Goal: Task Accomplishment & Management: Use online tool/utility

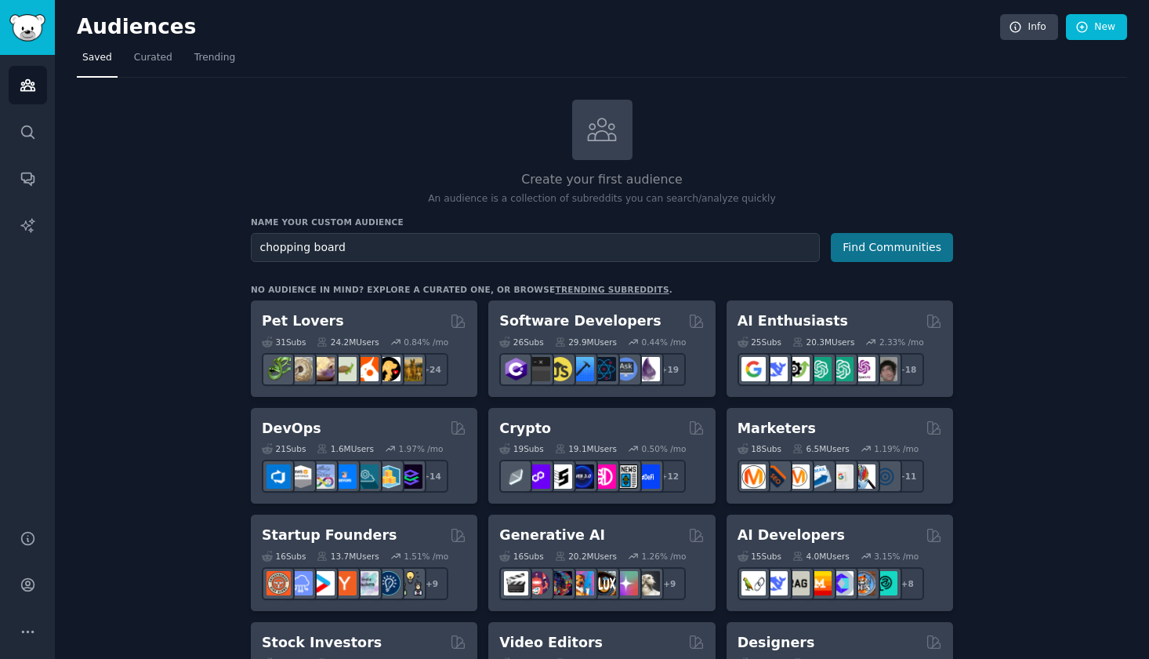
type input "chopping board"
click at [863, 241] on button "Find Communities" at bounding box center [892, 247] width 122 height 29
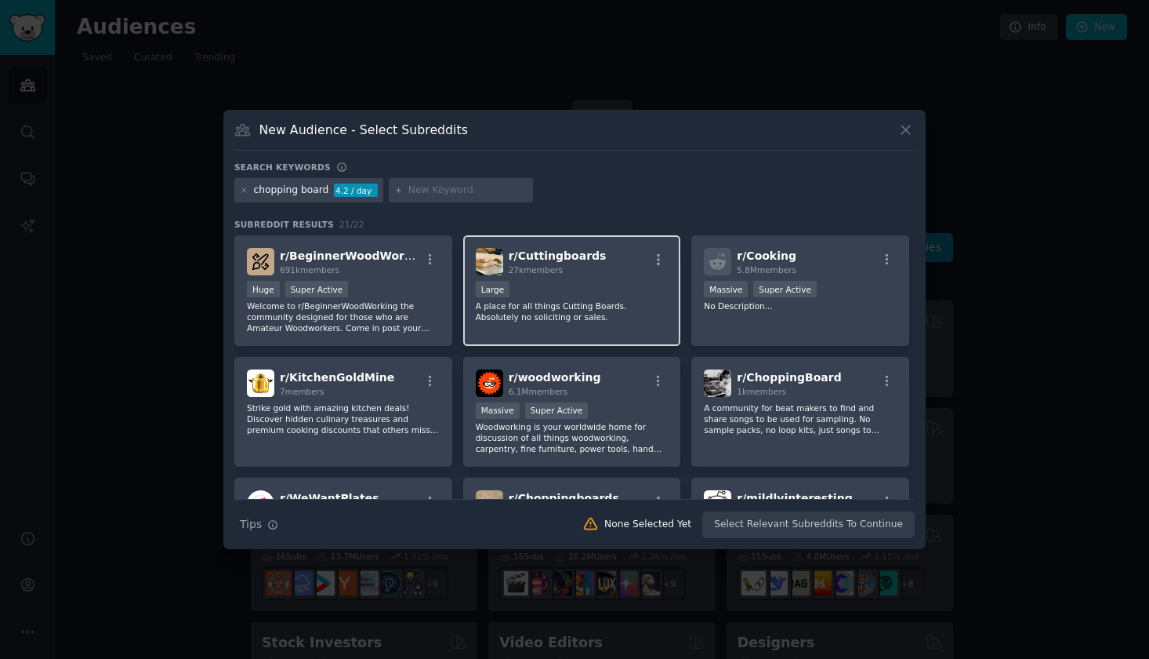
click at [553, 254] on span "r/ Cuttingboards" at bounding box center [558, 255] width 98 height 13
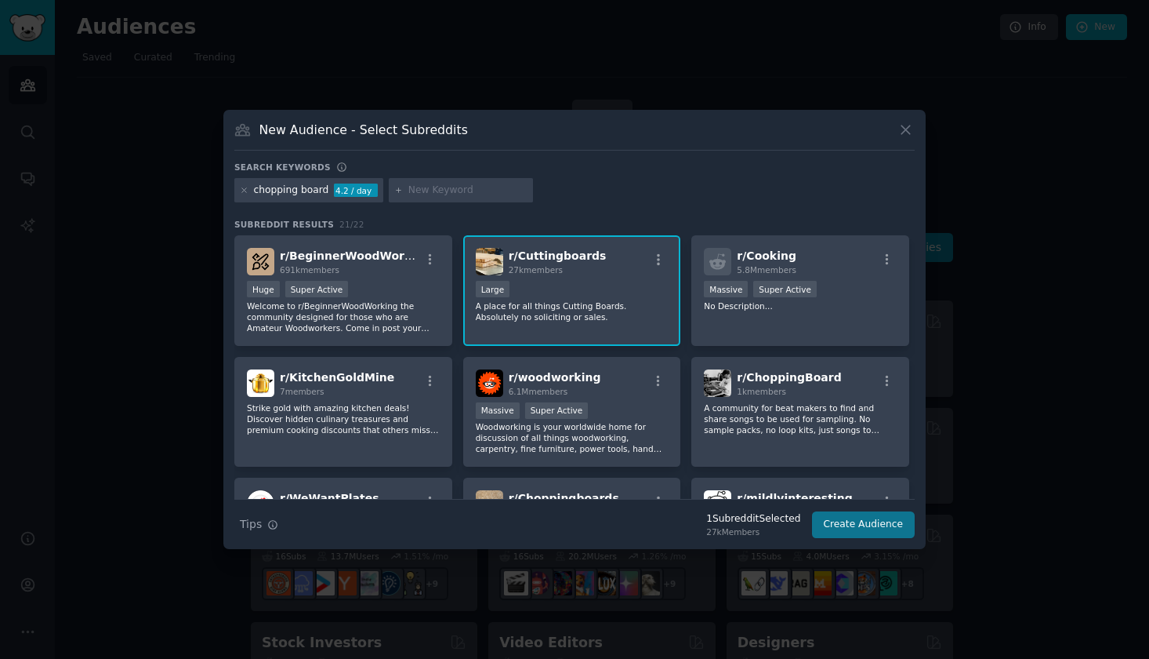
click at [859, 527] on button "Create Audience" at bounding box center [863, 524] width 103 height 27
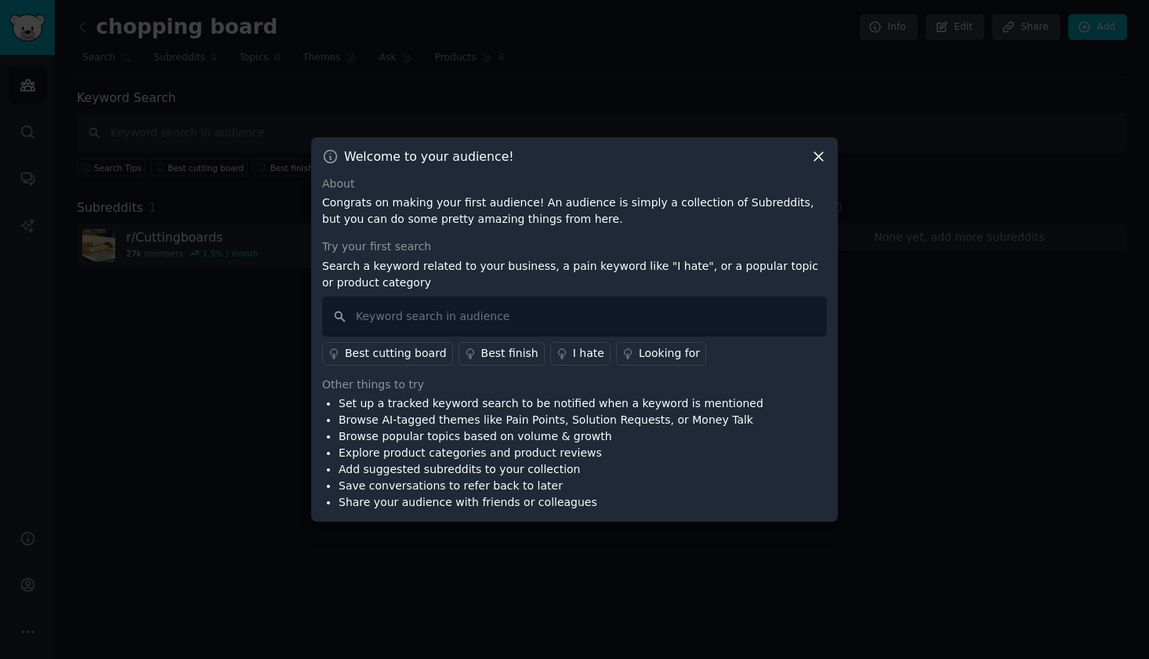
click at [644, 353] on div "Looking for" at bounding box center [669, 353] width 61 height 16
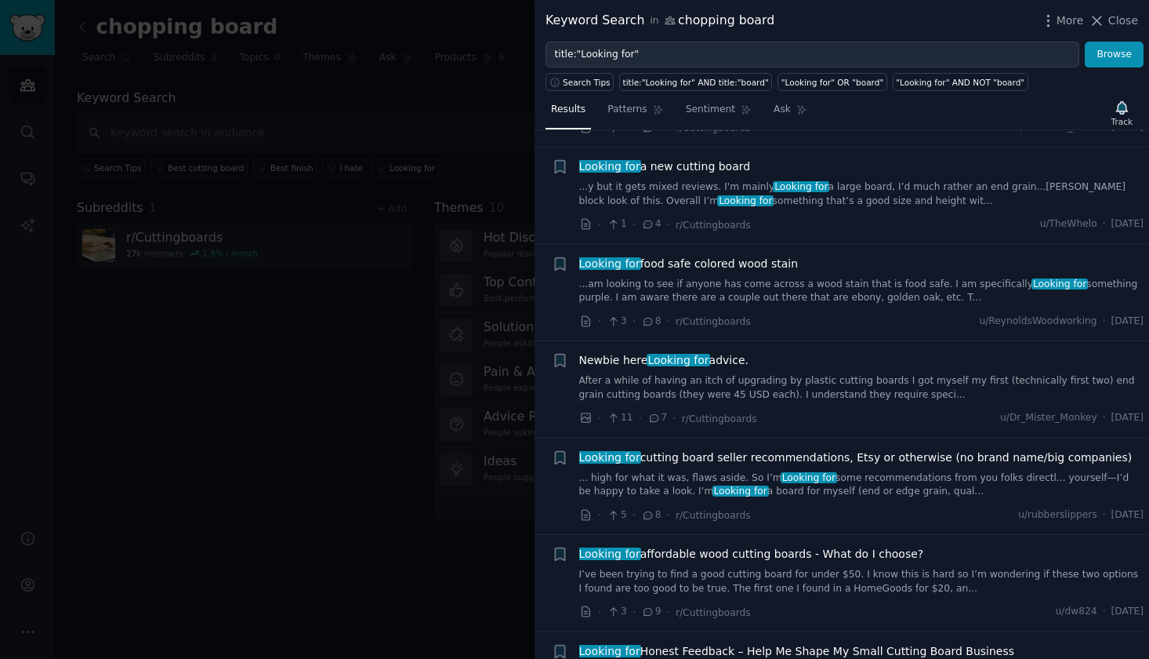
scroll to position [745, 0]
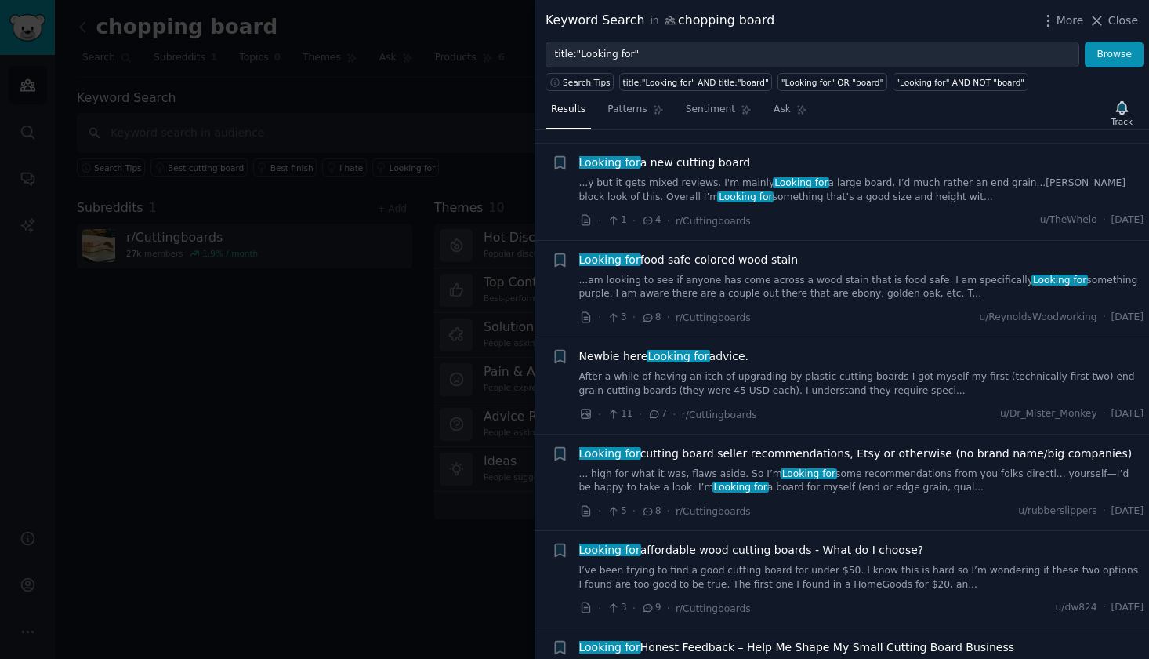
click at [850, 468] on link "... high for what it was, flaws aside. So I’m Looking for some recommendations …" at bounding box center [861, 480] width 565 height 27
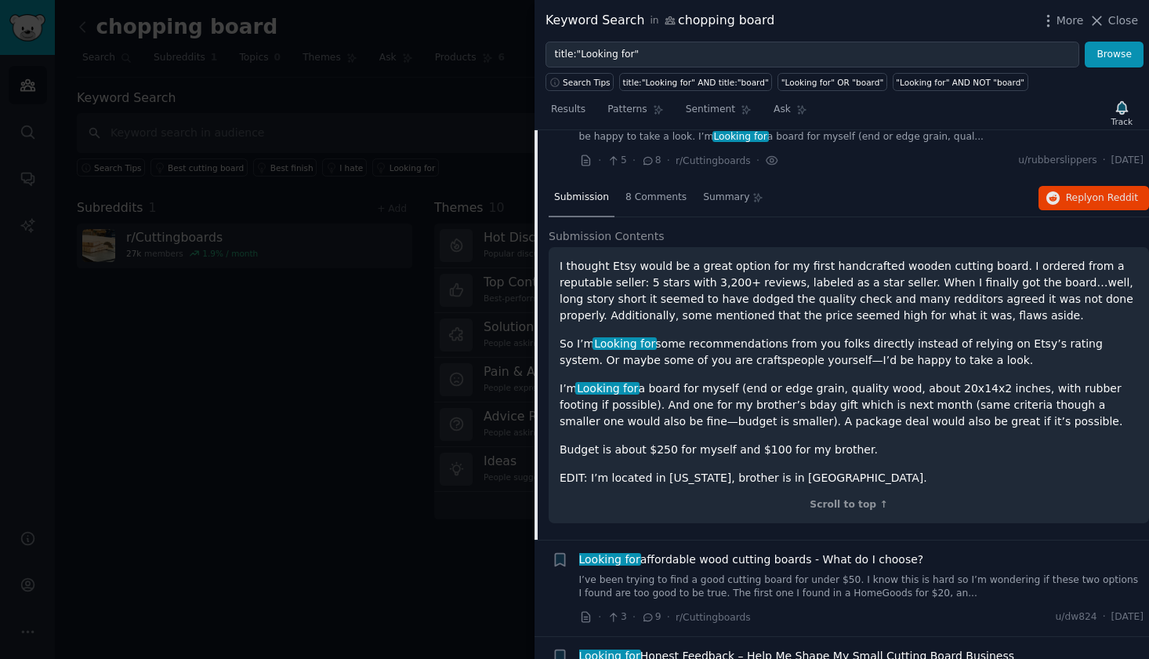
scroll to position [1098, 0]
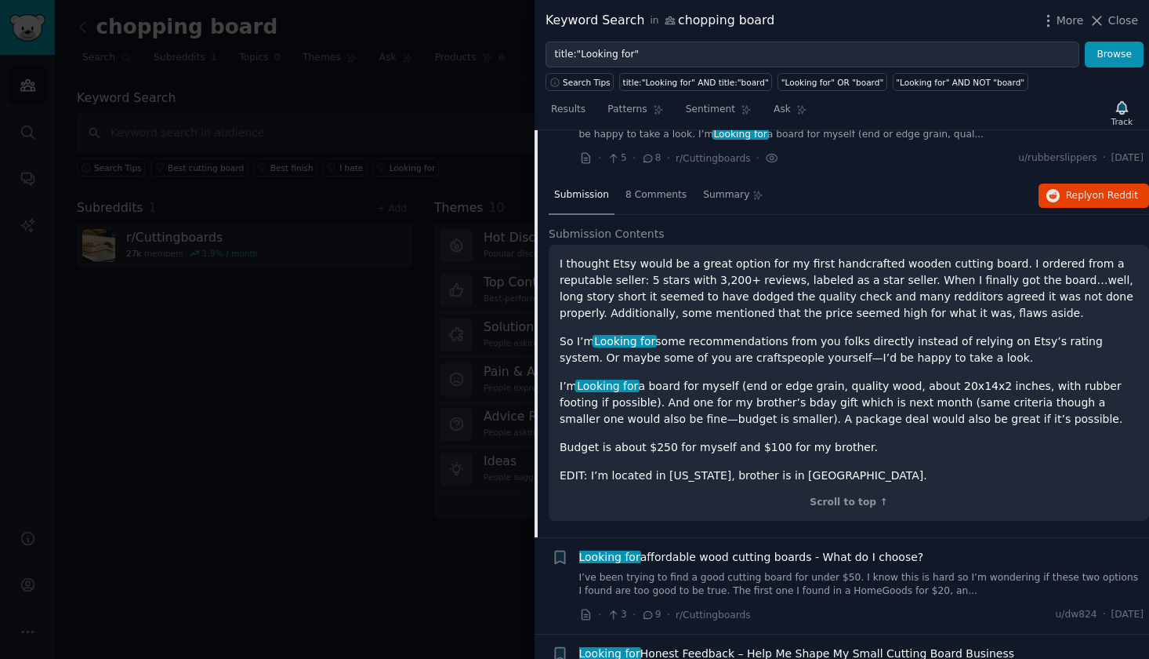
click at [442, 298] on div at bounding box center [574, 329] width 1149 height 659
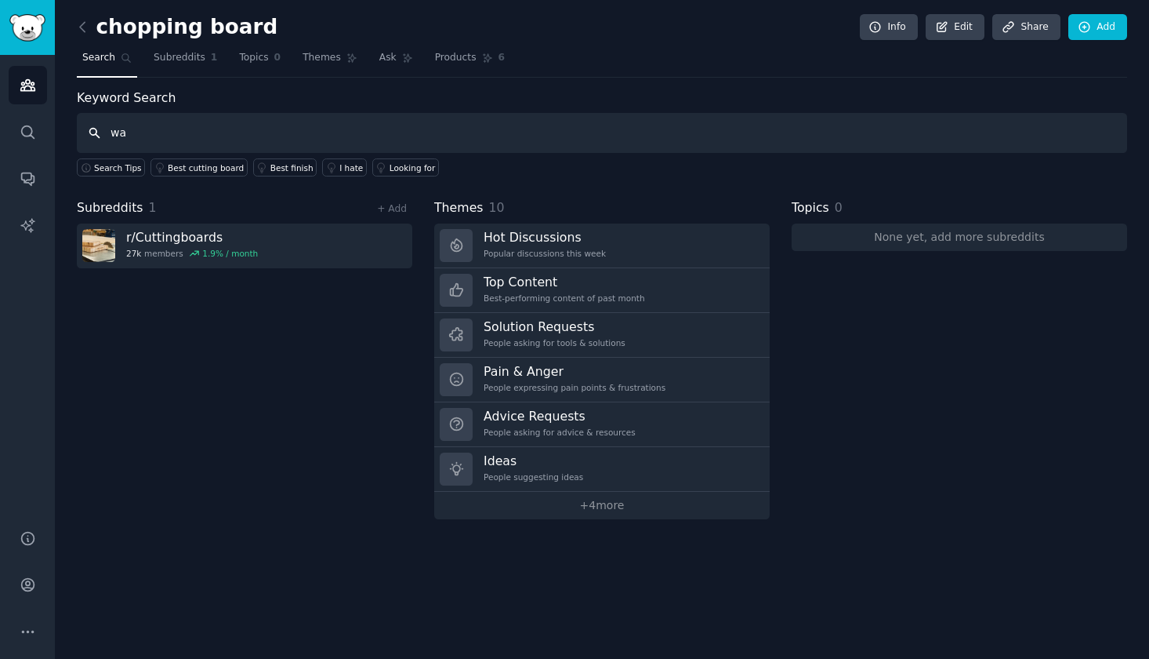
type input "w"
type input "j"
type input "bracelet"
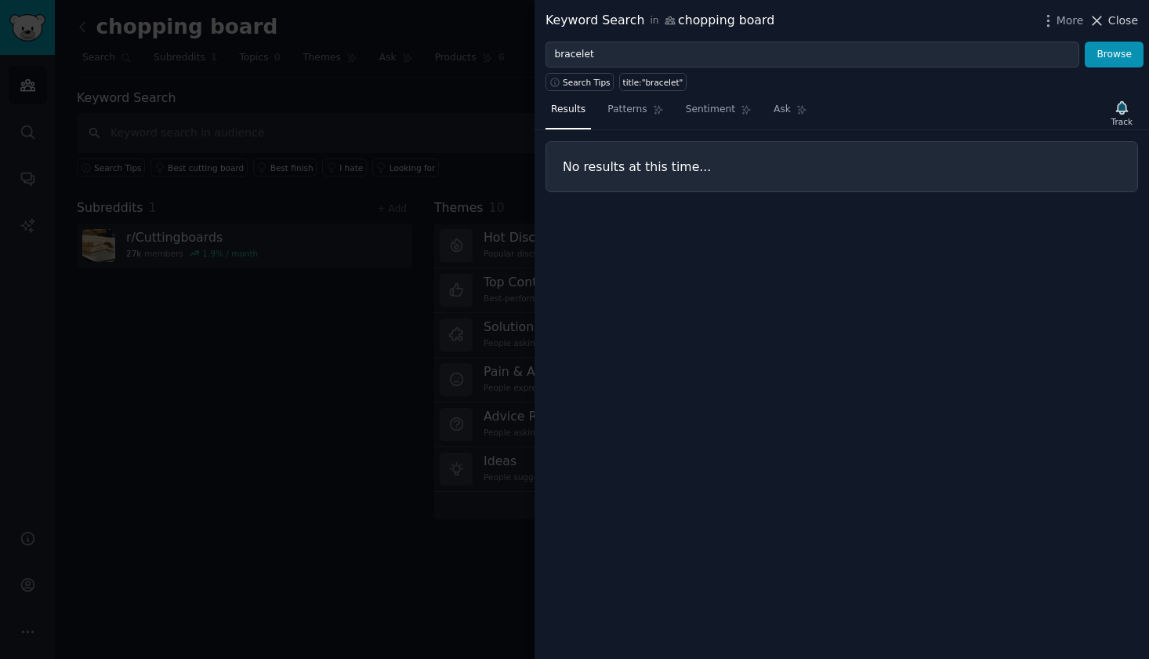
click at [1123, 21] on span "Close" at bounding box center [1124, 21] width 30 height 16
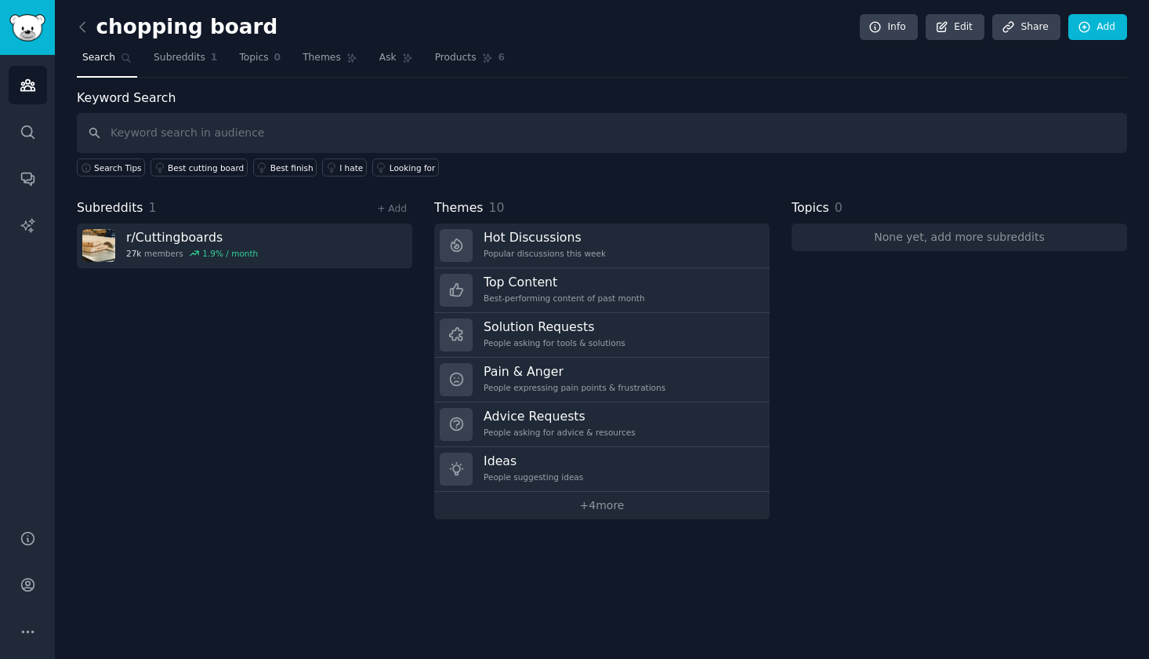
click at [112, 63] on span "Search" at bounding box center [98, 58] width 33 height 14
click at [23, 84] on icon "Sidebar" at bounding box center [28, 85] width 16 height 16
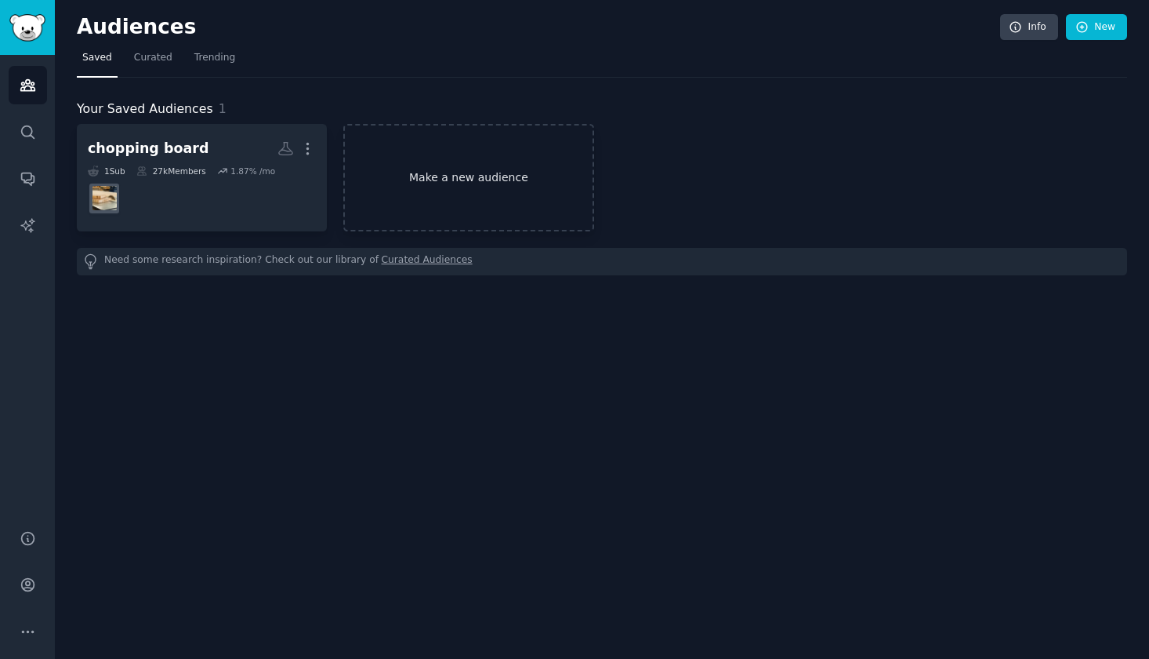
click at [461, 179] on link "Make a new audience" at bounding box center [468, 177] width 250 height 107
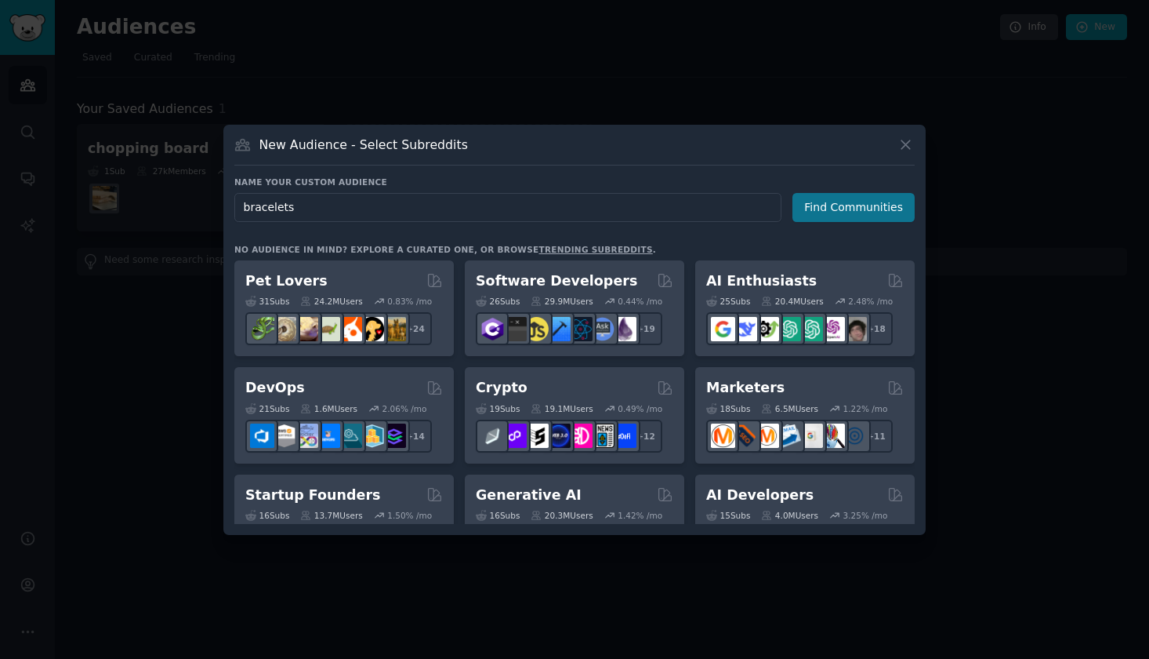
type input "bracelets"
click at [846, 207] on button "Find Communities" at bounding box center [854, 207] width 122 height 29
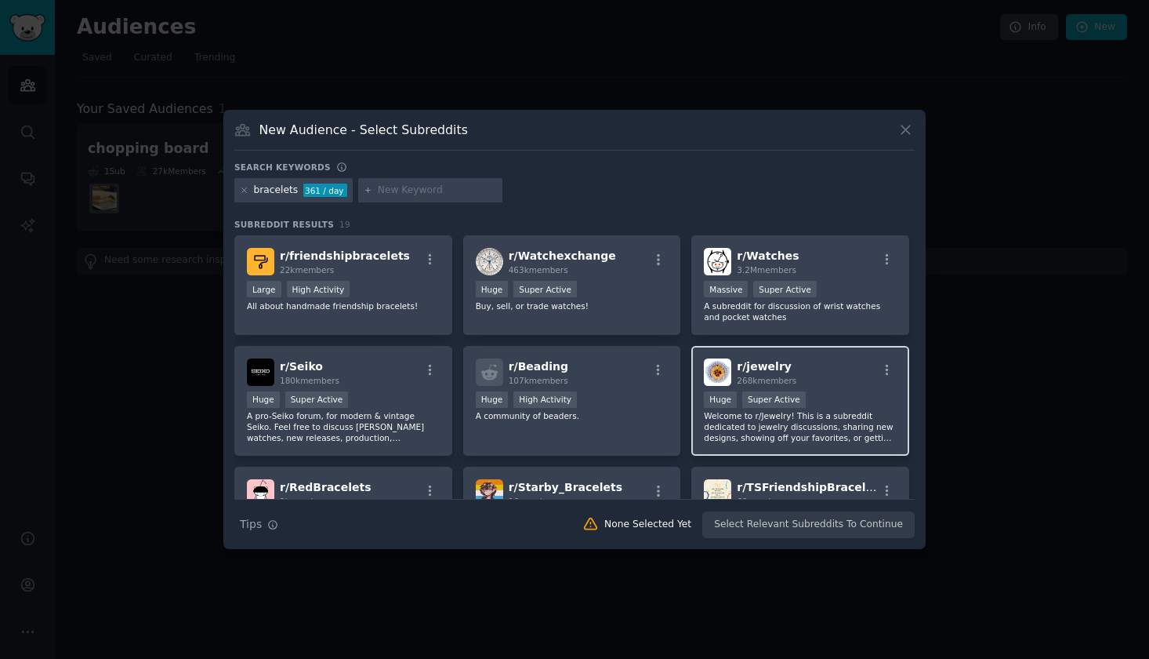
click at [823, 372] on div "r/ jewelry 268k members" at bounding box center [800, 371] width 193 height 27
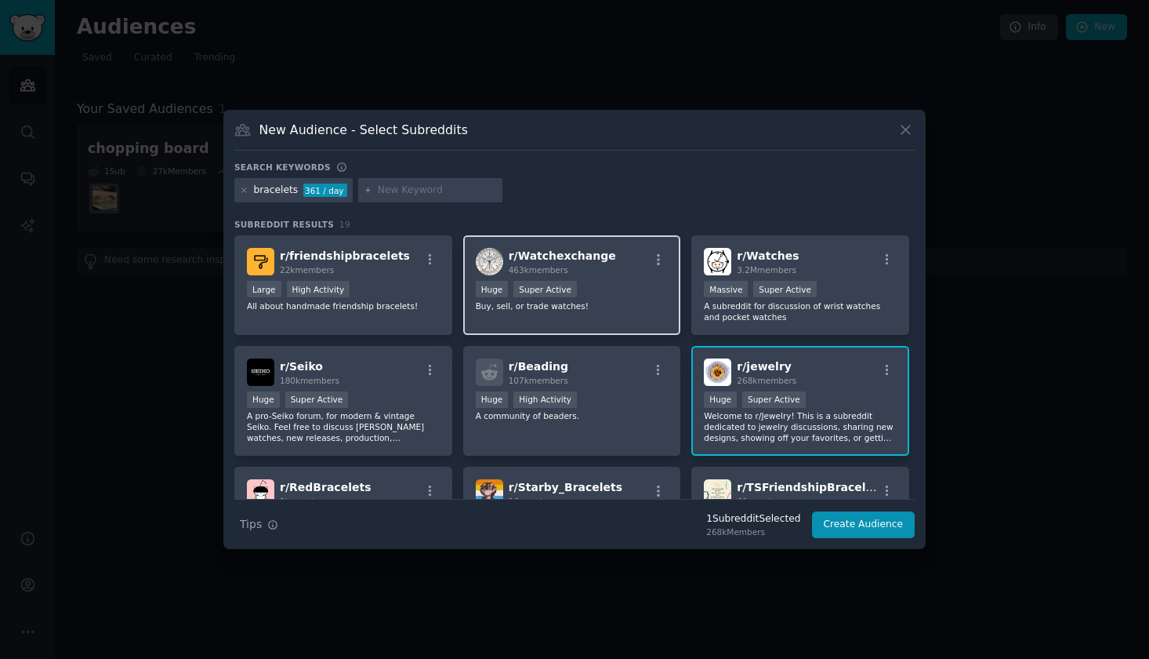
click at [614, 292] on div ">= 95th percentile for submissions / day Huge Super Active" at bounding box center [572, 291] width 193 height 20
click at [618, 272] on div "r/ Watchexchange 463k members" at bounding box center [572, 261] width 193 height 27
click at [860, 525] on button "Create Audience" at bounding box center [863, 524] width 103 height 27
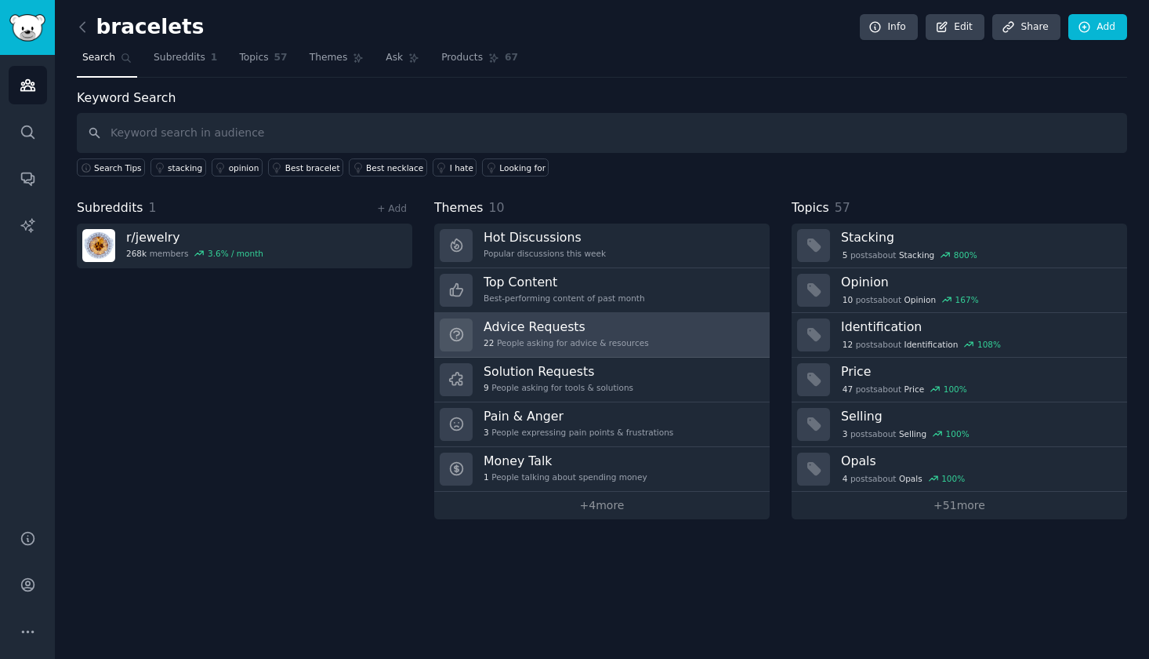
click at [576, 330] on h3 "Advice Requests" at bounding box center [566, 326] width 165 height 16
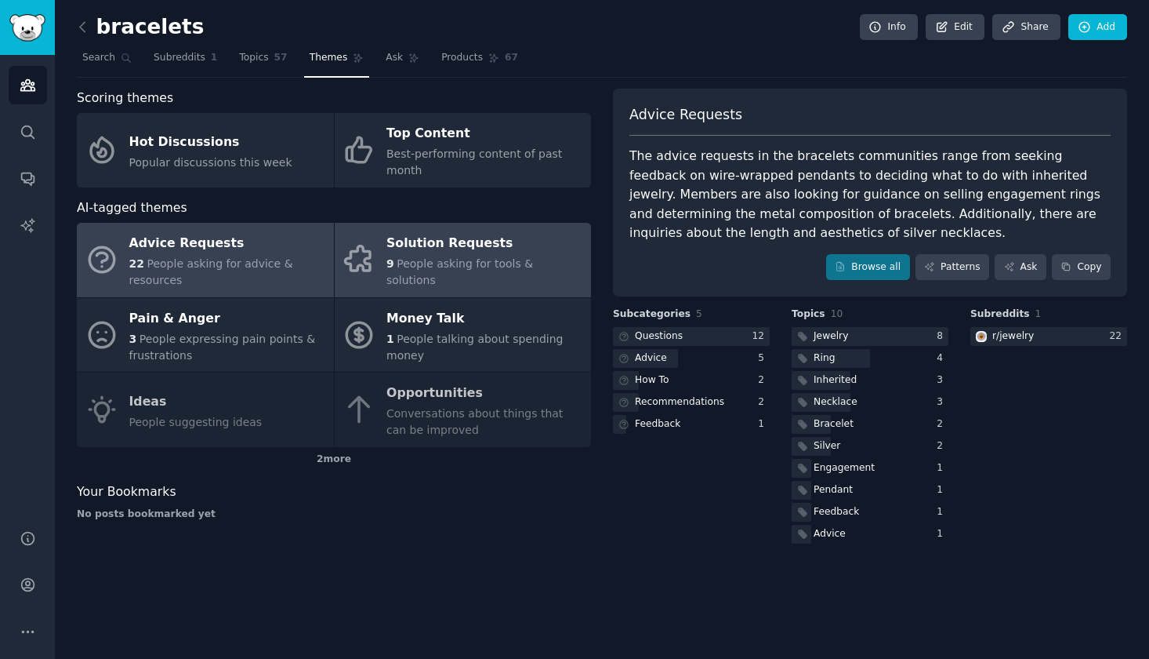
click at [446, 263] on span "People asking for tools & solutions" at bounding box center [460, 271] width 147 height 29
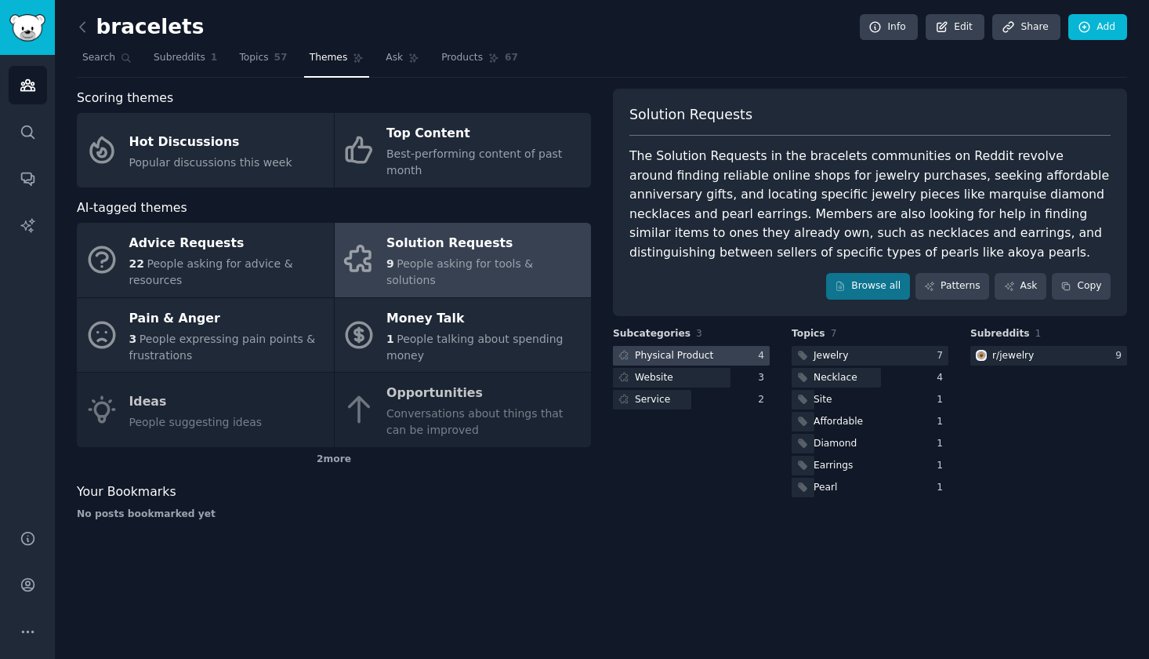
click at [684, 349] on div "Physical Product" at bounding box center [674, 356] width 78 height 14
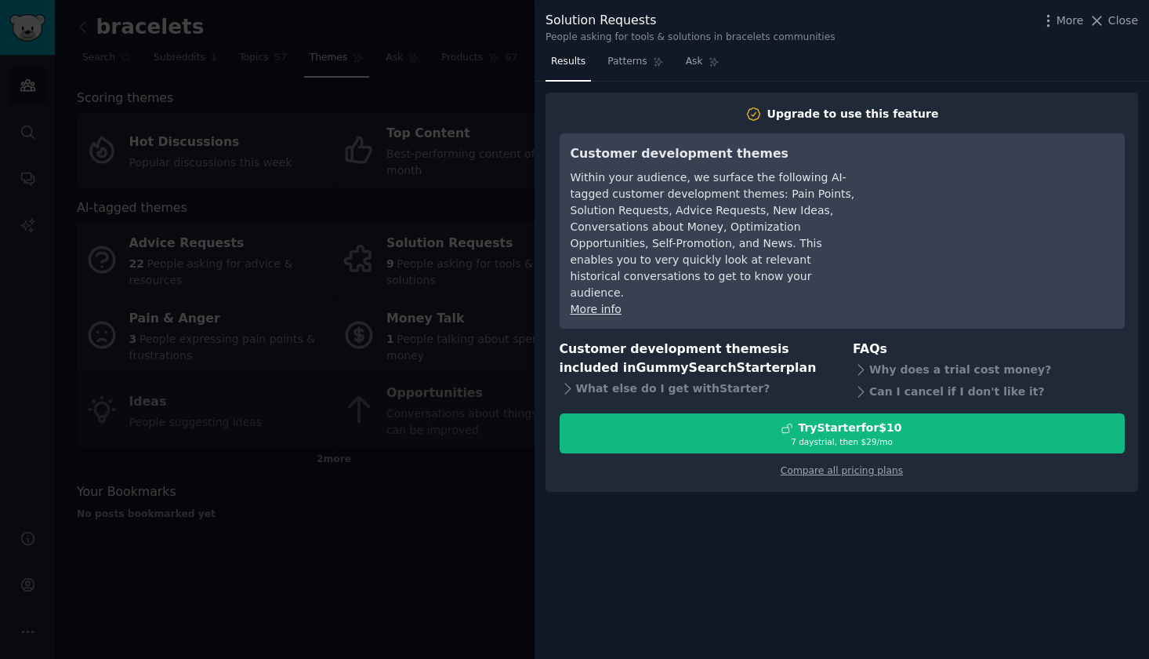
click at [453, 268] on div at bounding box center [574, 329] width 1149 height 659
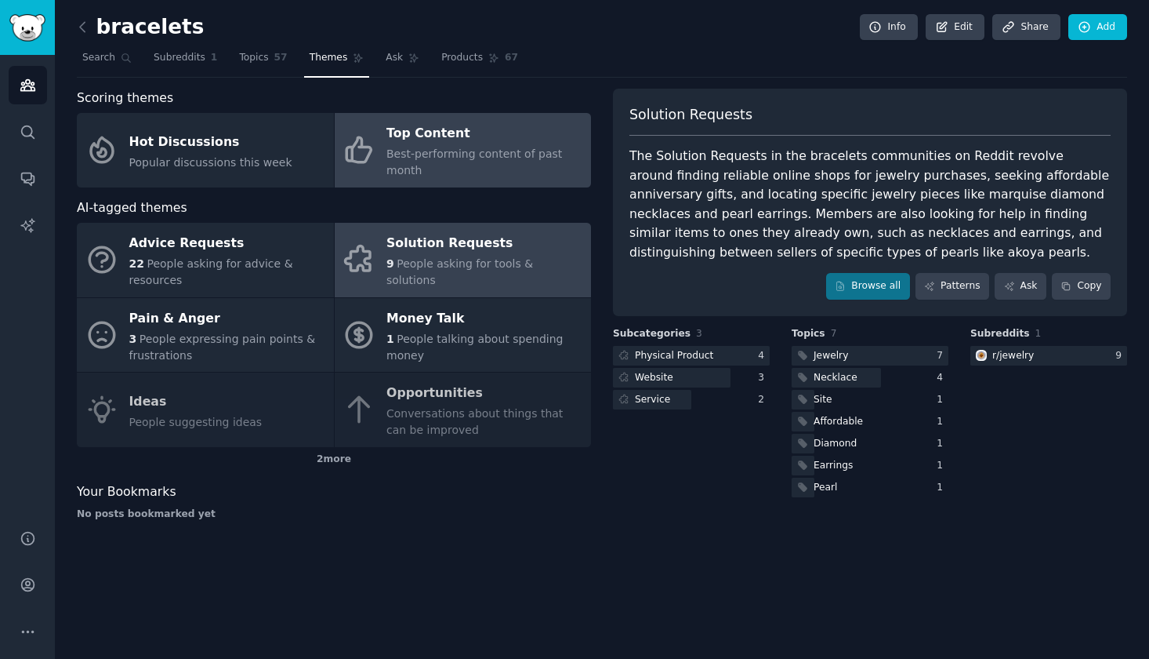
click at [471, 154] on span "Best-performing content of past month" at bounding box center [475, 161] width 176 height 29
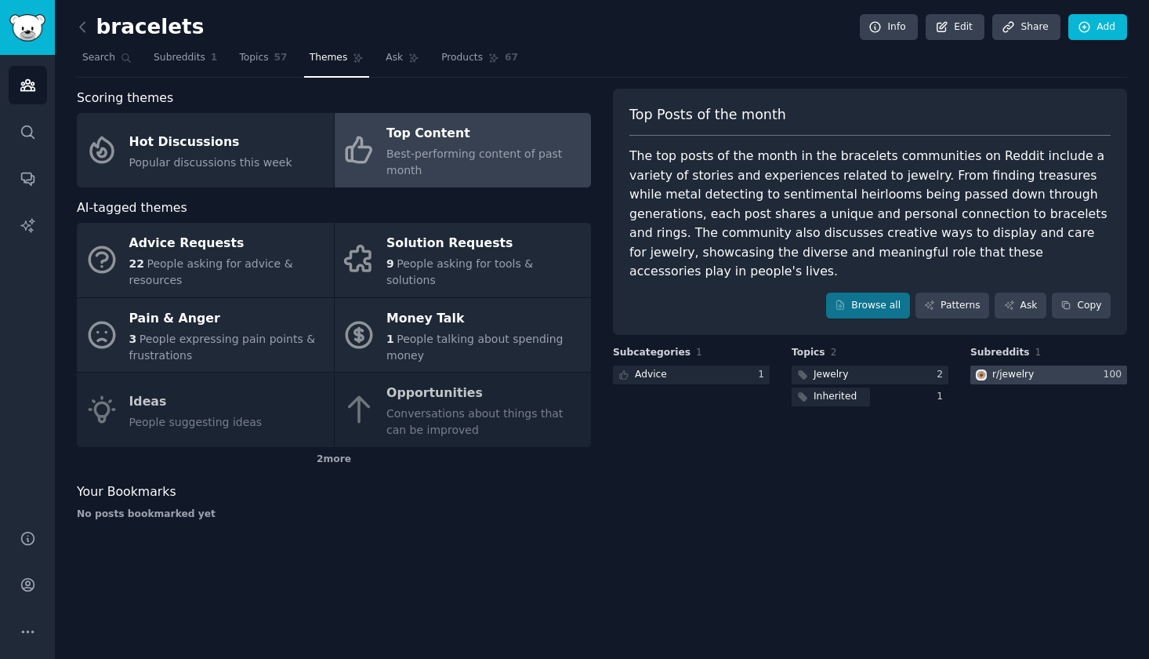
click at [1040, 365] on div at bounding box center [1049, 375] width 157 height 20
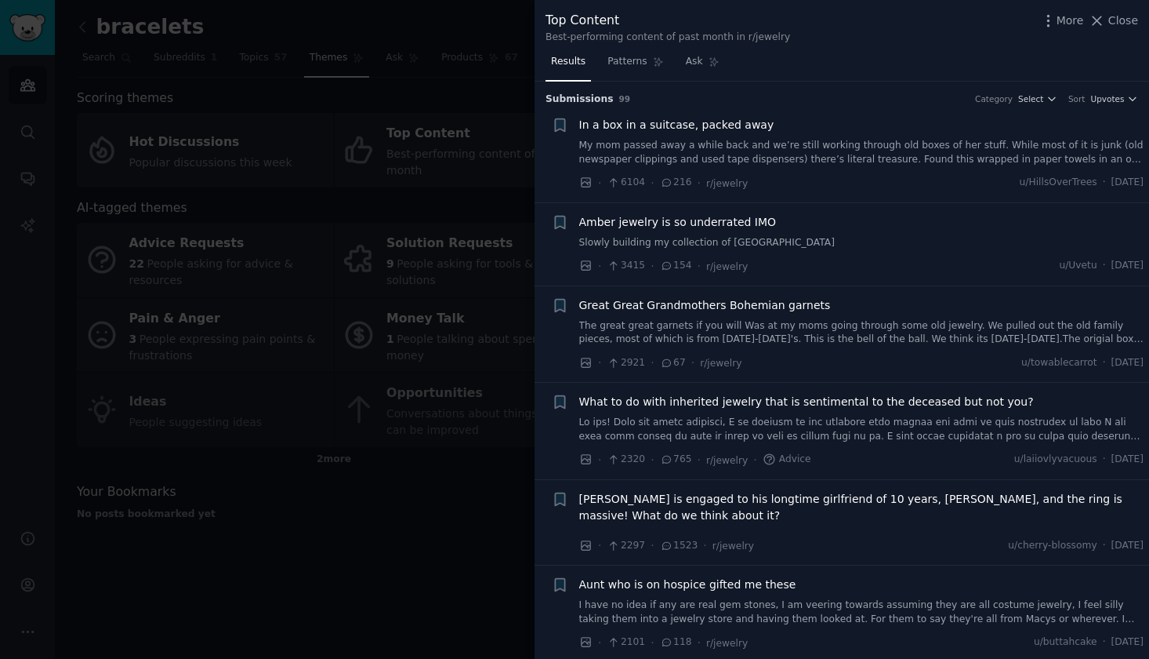
click at [694, 227] on span "Amber jewelry is so underrated IMO" at bounding box center [678, 222] width 198 height 16
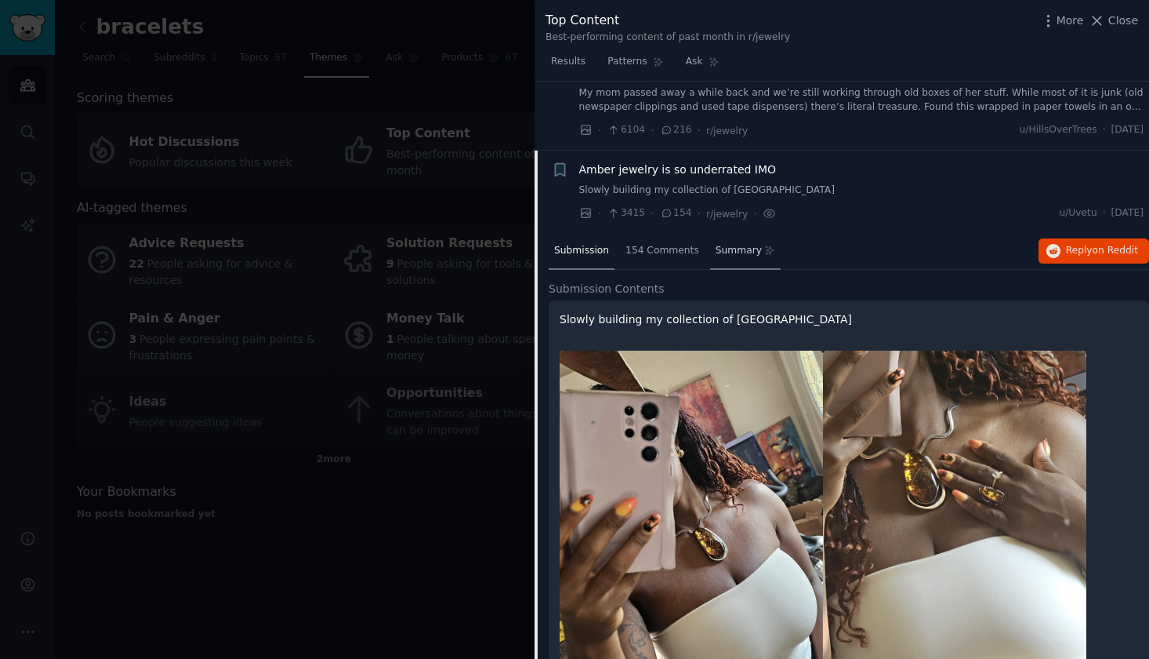
scroll to position [50, 0]
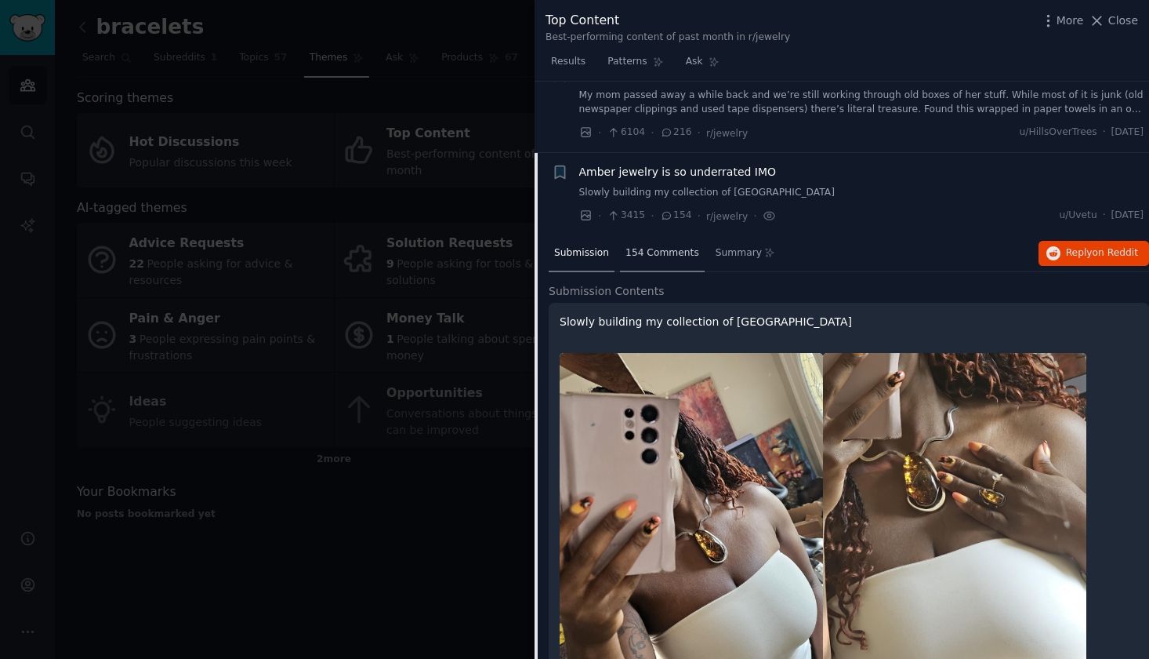
click at [677, 251] on span "154 Comments" at bounding box center [663, 253] width 74 height 14
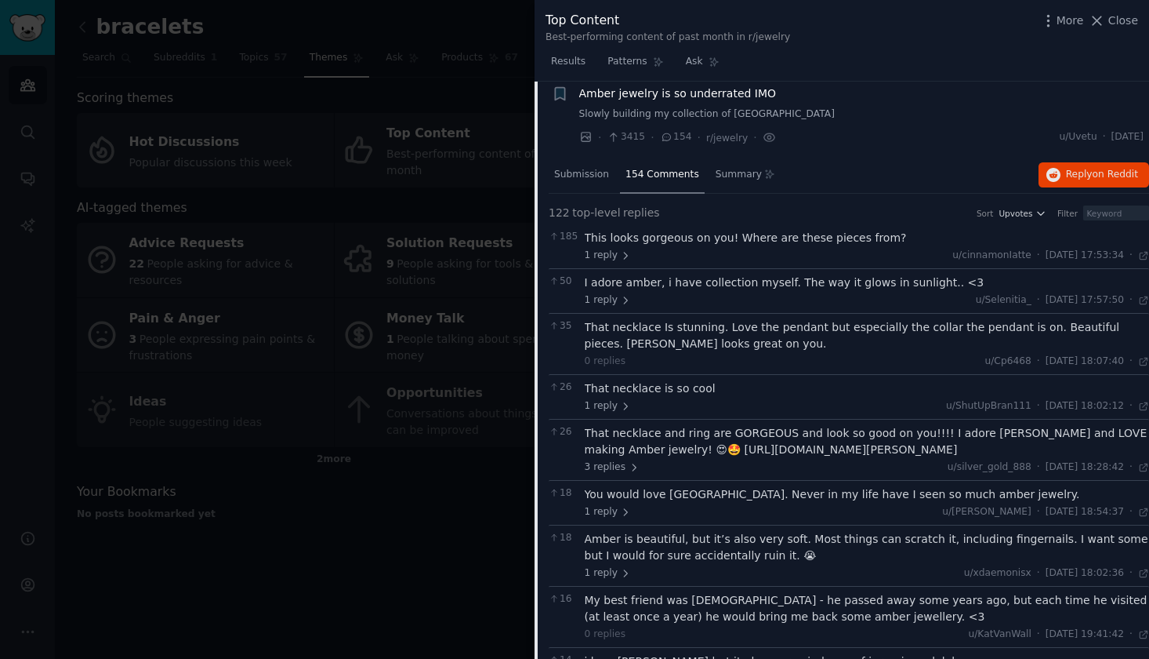
scroll to position [135, 0]
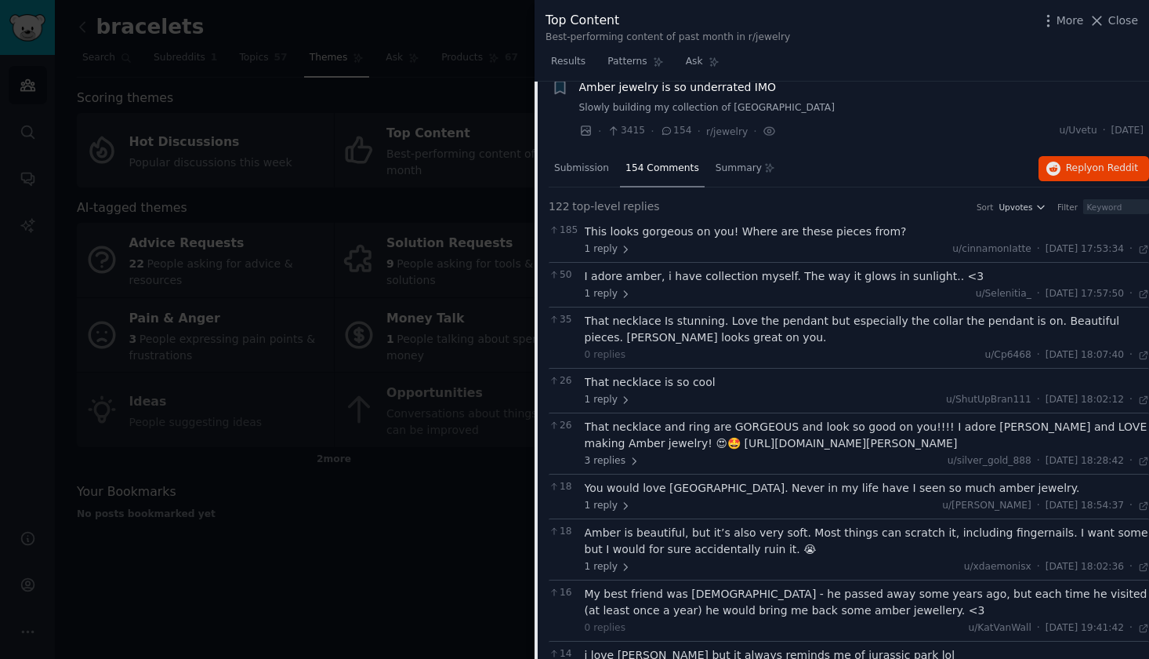
click at [856, 231] on div "This looks gorgeous on you! Where are these pieces from?" at bounding box center [867, 231] width 565 height 16
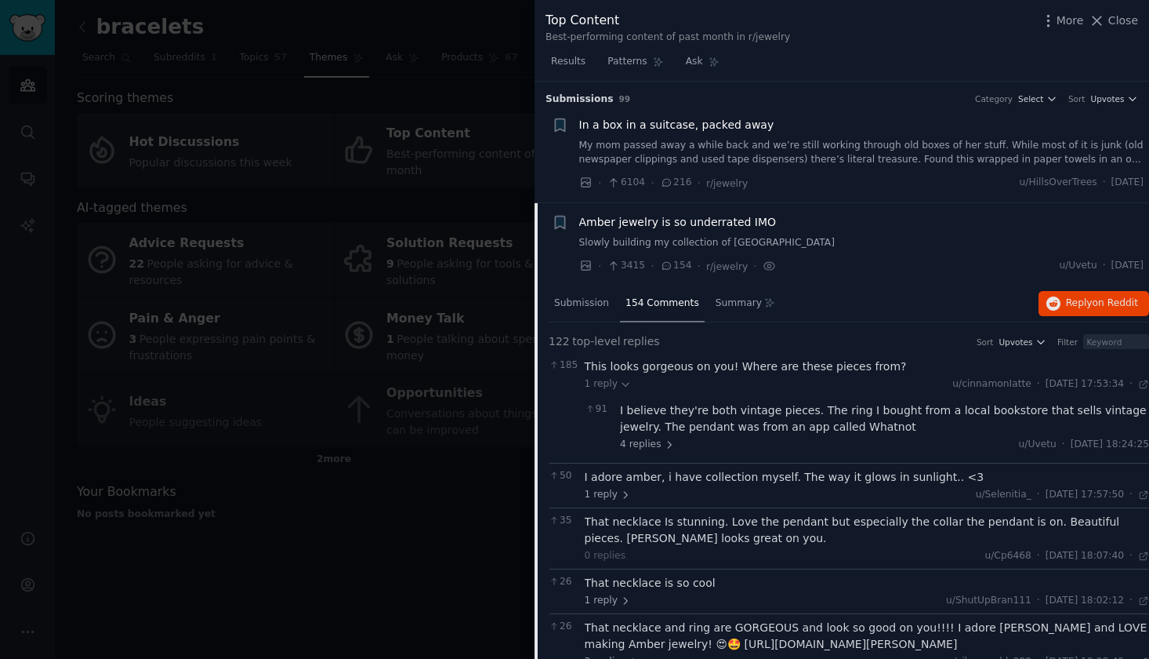
scroll to position [0, 0]
click at [805, 208] on li "+ Amber jewelry is so underrated IMO Slowly building my collection of [GEOGRAPH…" at bounding box center [842, 244] width 615 height 82
click at [725, 215] on span "Amber jewelry is so underrated IMO" at bounding box center [678, 222] width 198 height 16
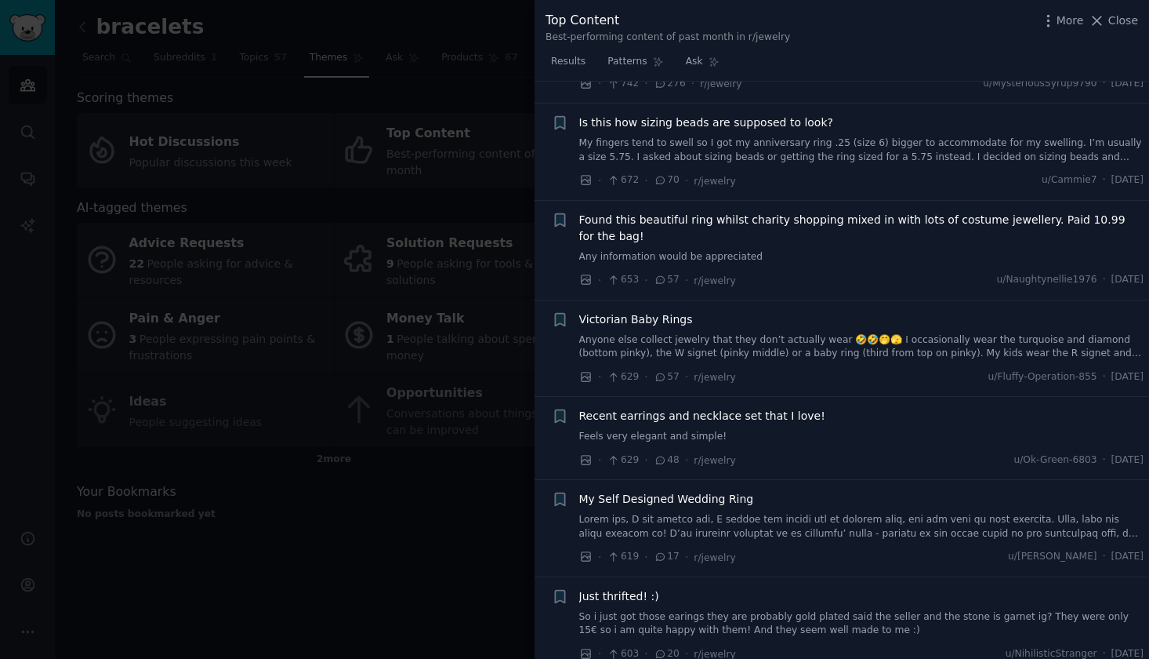
scroll to position [2245, 0]
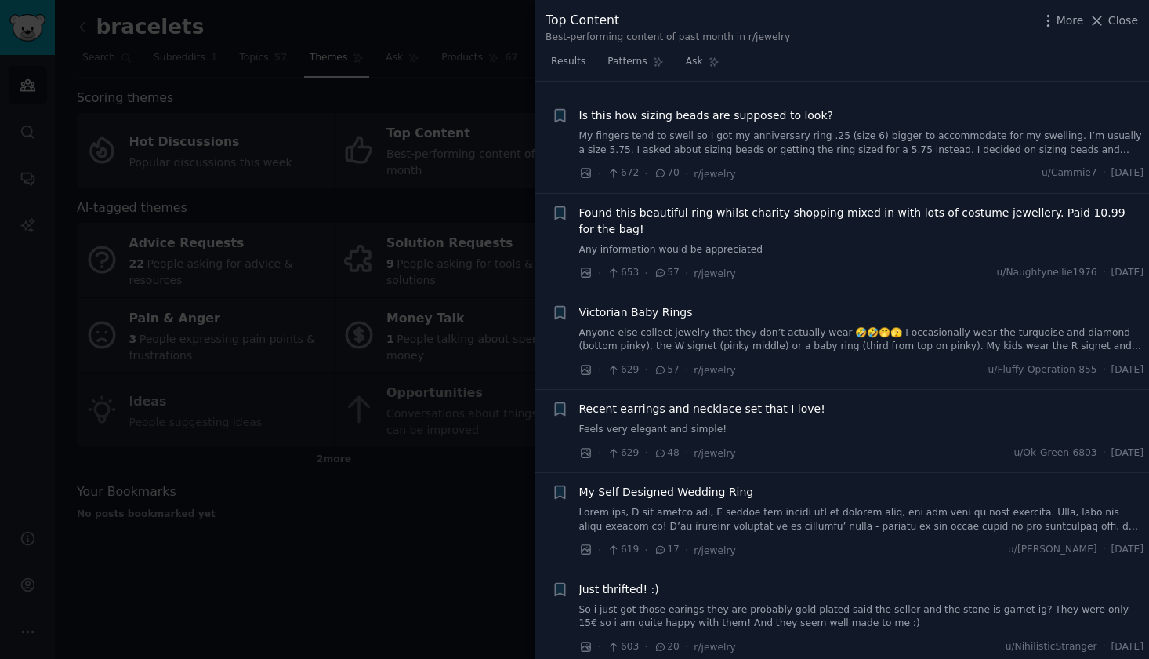
click at [653, 304] on span "Victorian Baby Rings" at bounding box center [636, 312] width 114 height 16
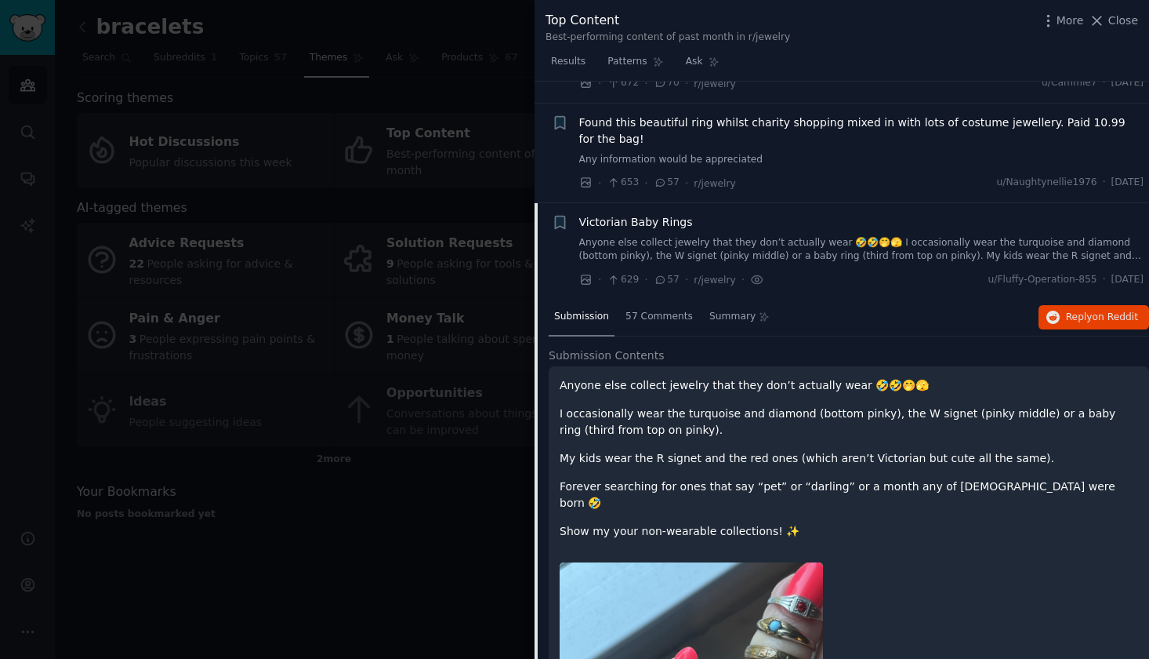
scroll to position [2289, 0]
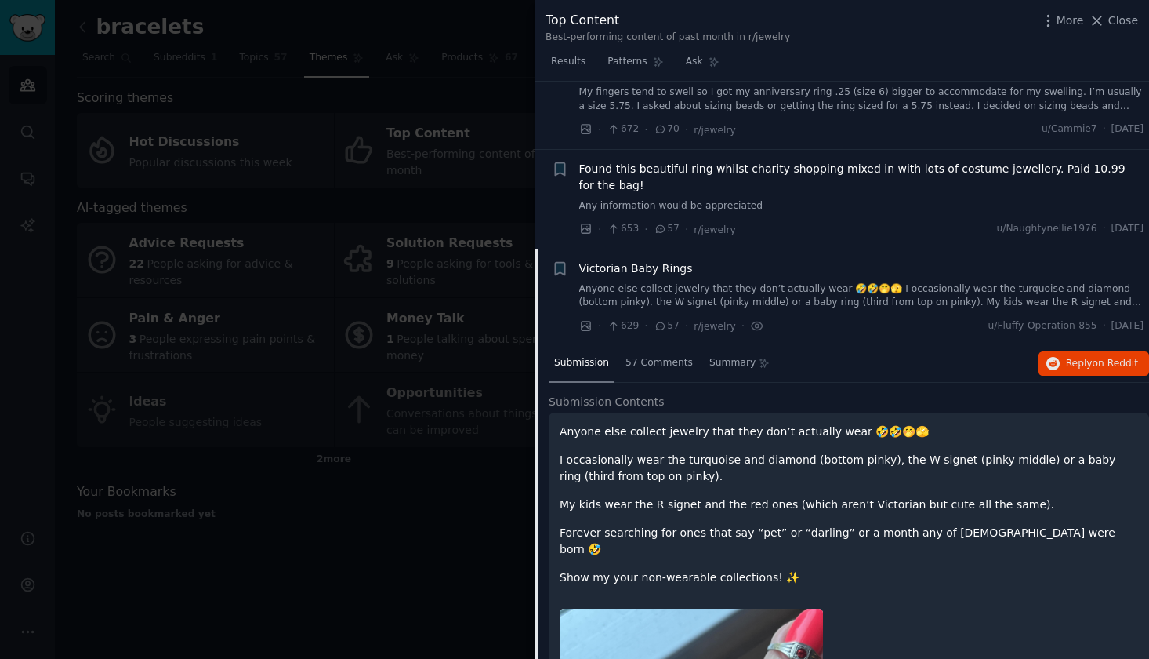
click at [654, 260] on span "Victorian Baby Rings" at bounding box center [636, 268] width 114 height 16
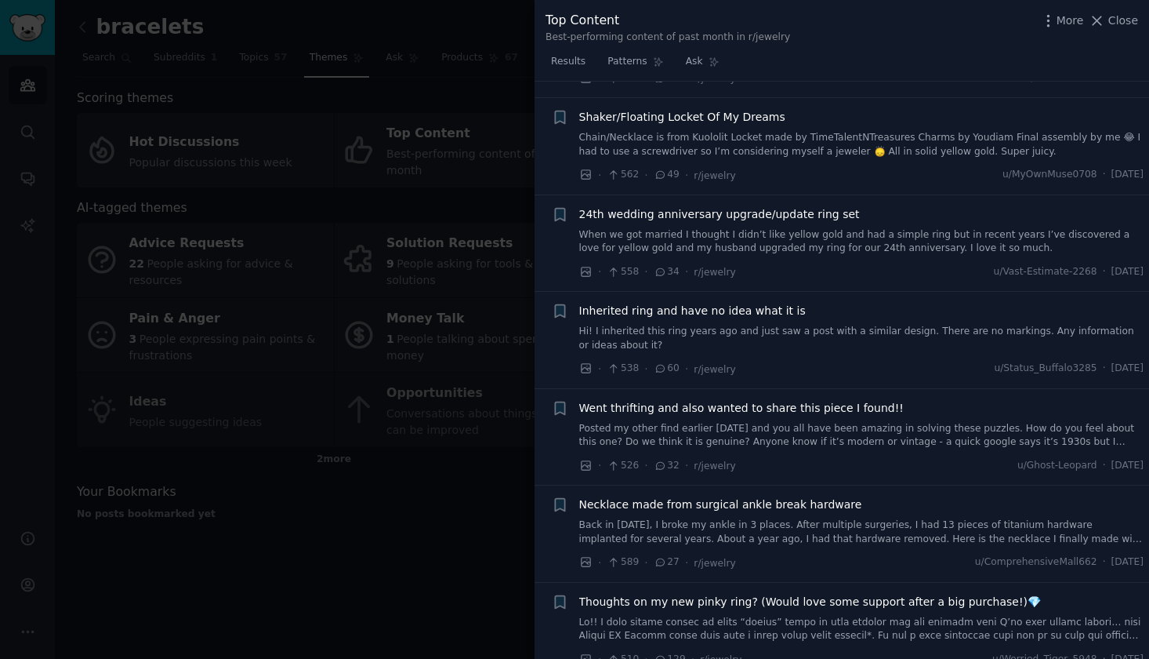
scroll to position [3186, 0]
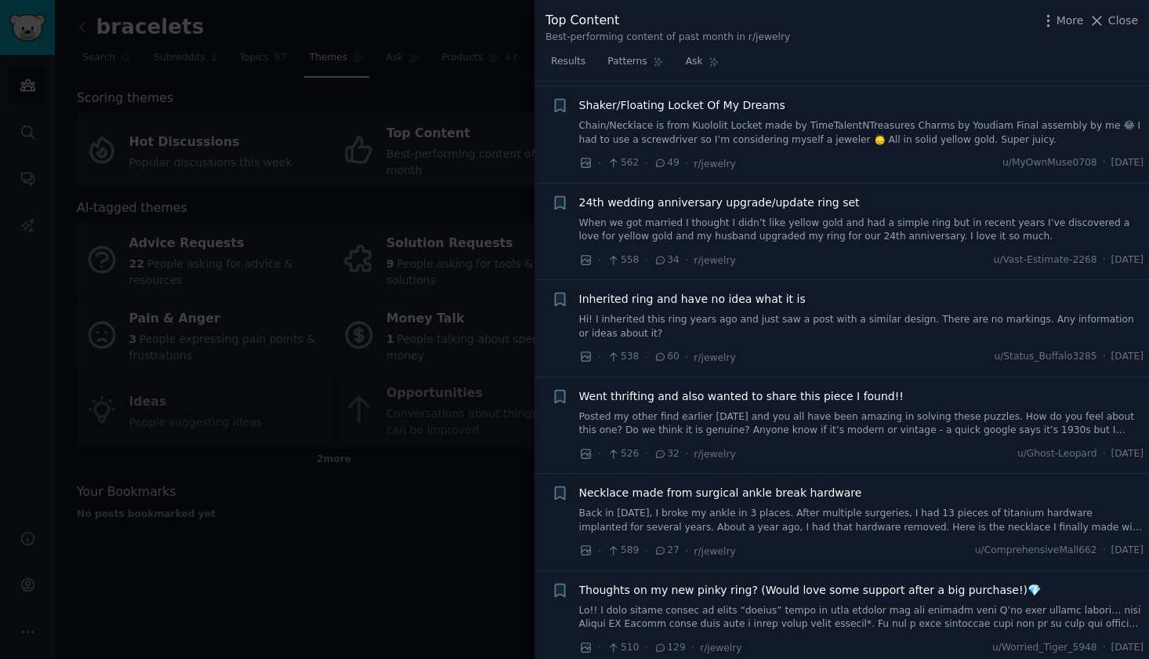
click at [401, 258] on div at bounding box center [574, 329] width 1149 height 659
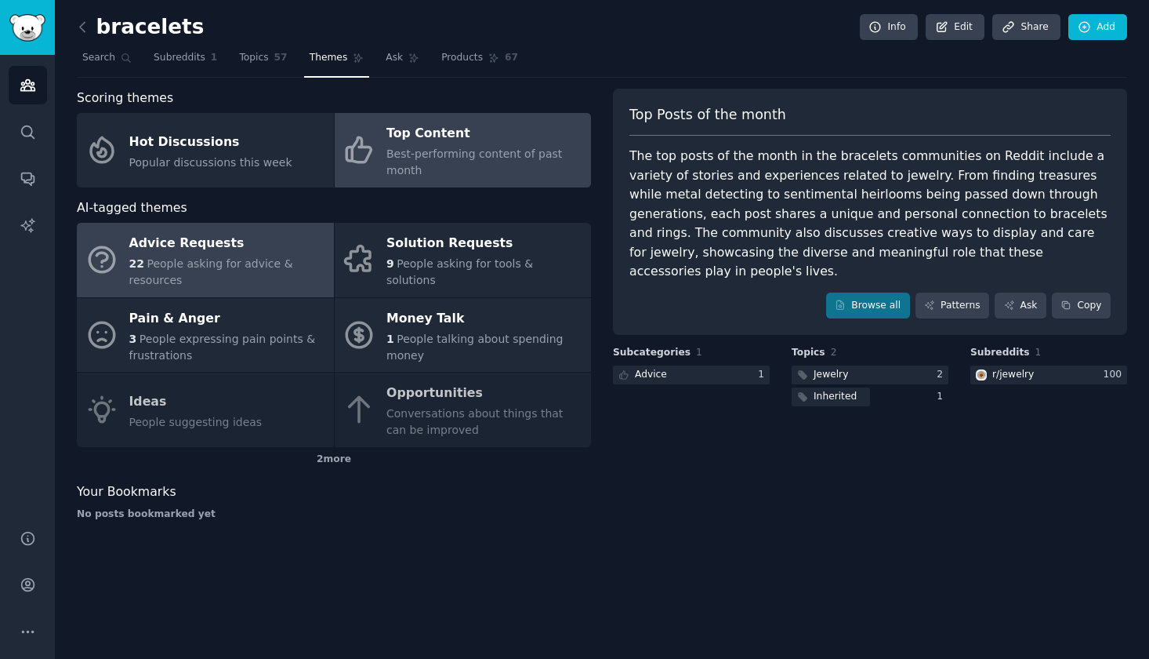
click at [191, 249] on div "Advice Requests" at bounding box center [227, 243] width 197 height 25
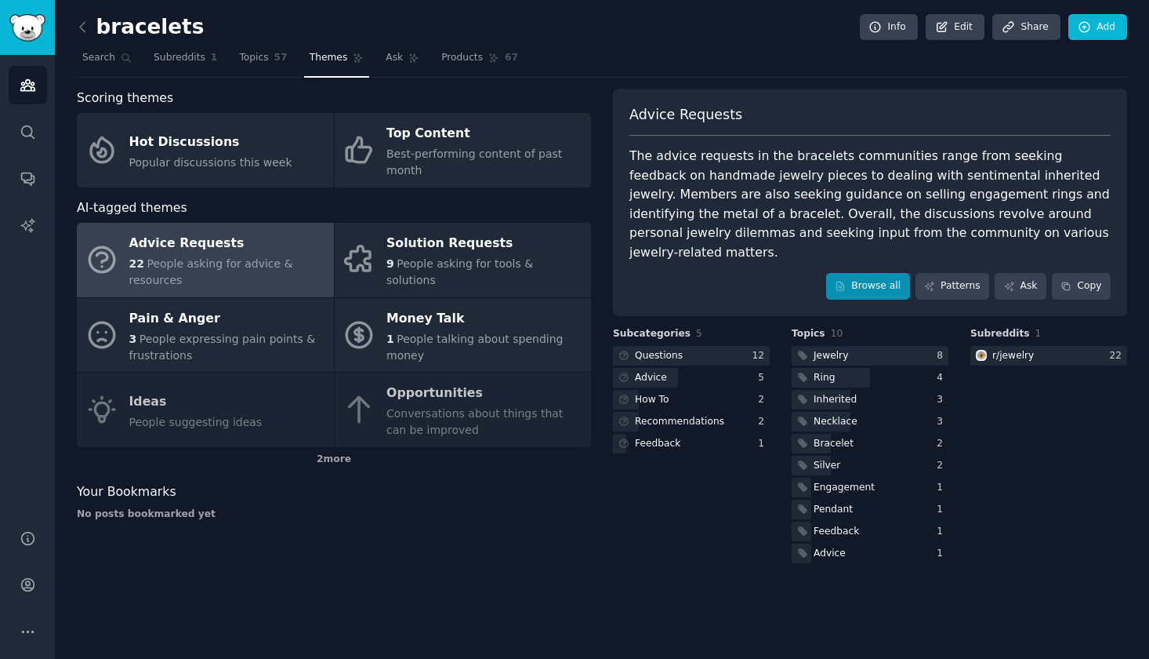
click at [873, 273] on link "Browse all" at bounding box center [868, 286] width 84 height 27
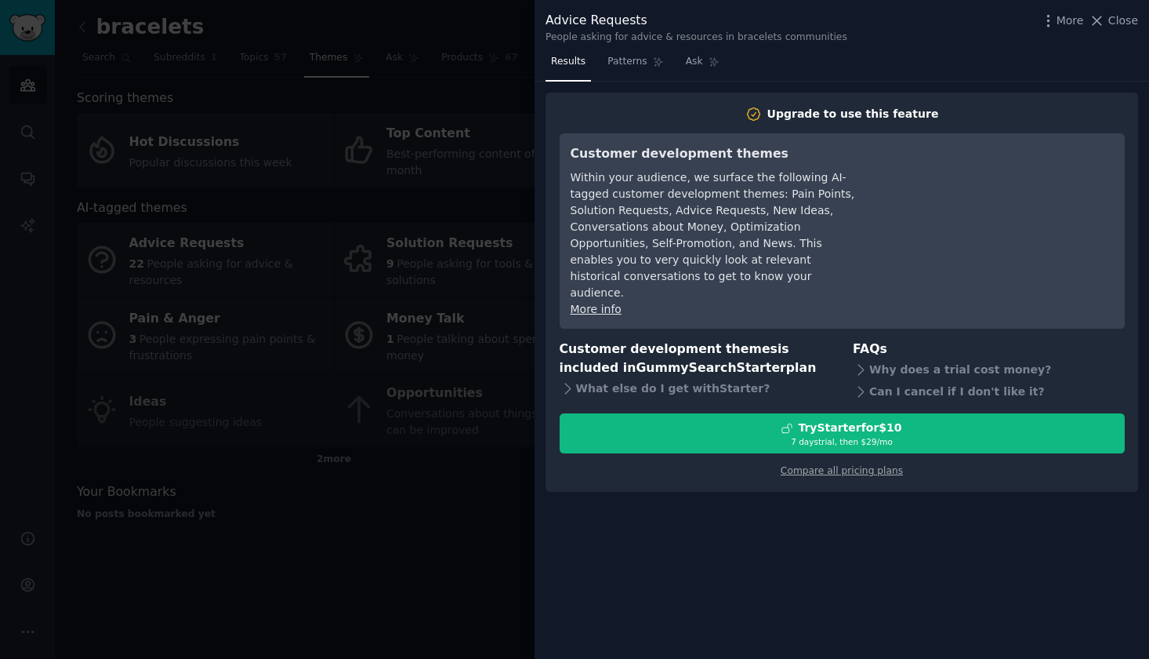
click at [470, 179] on div at bounding box center [574, 329] width 1149 height 659
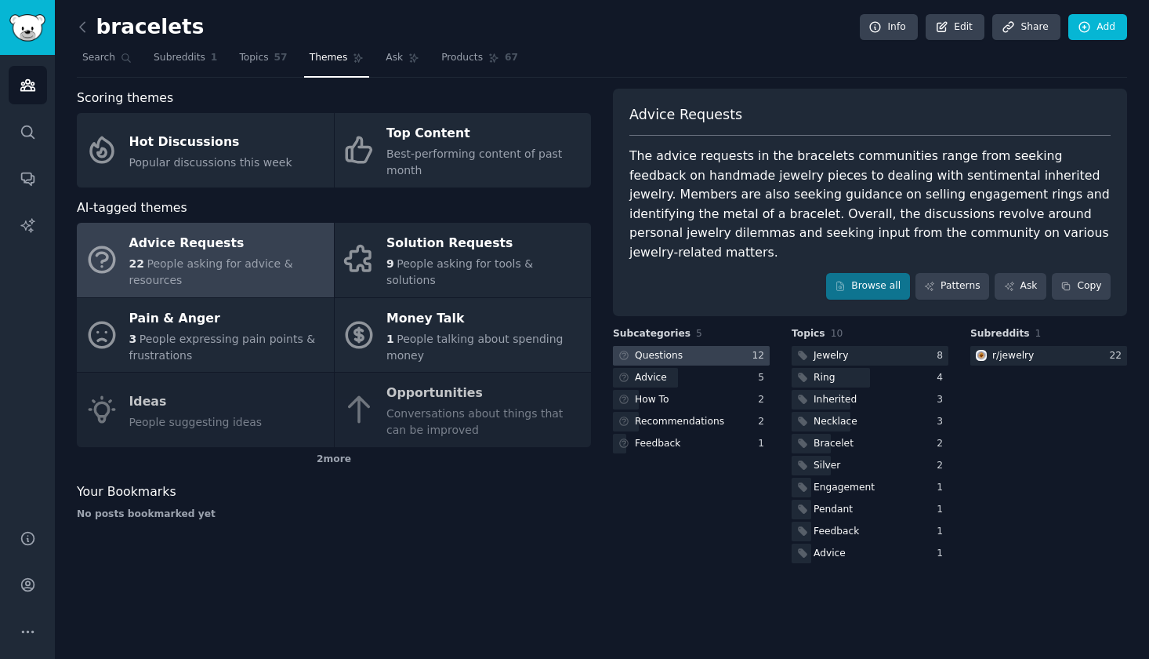
click at [686, 346] on div at bounding box center [691, 356] width 157 height 20
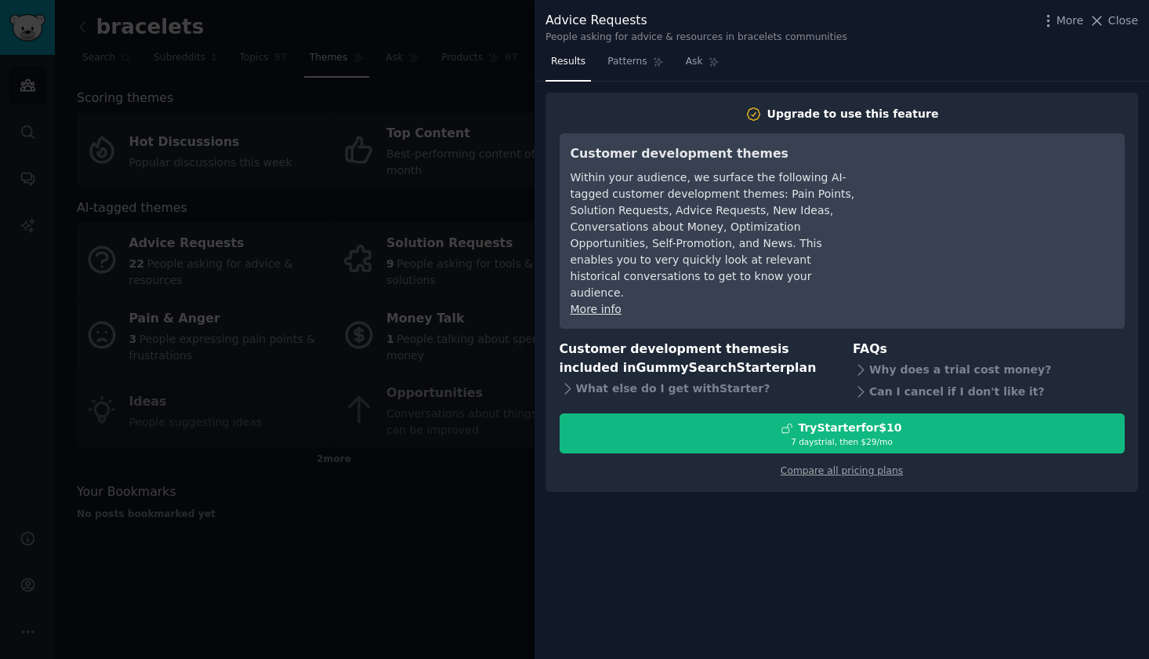
click at [419, 321] on div at bounding box center [574, 329] width 1149 height 659
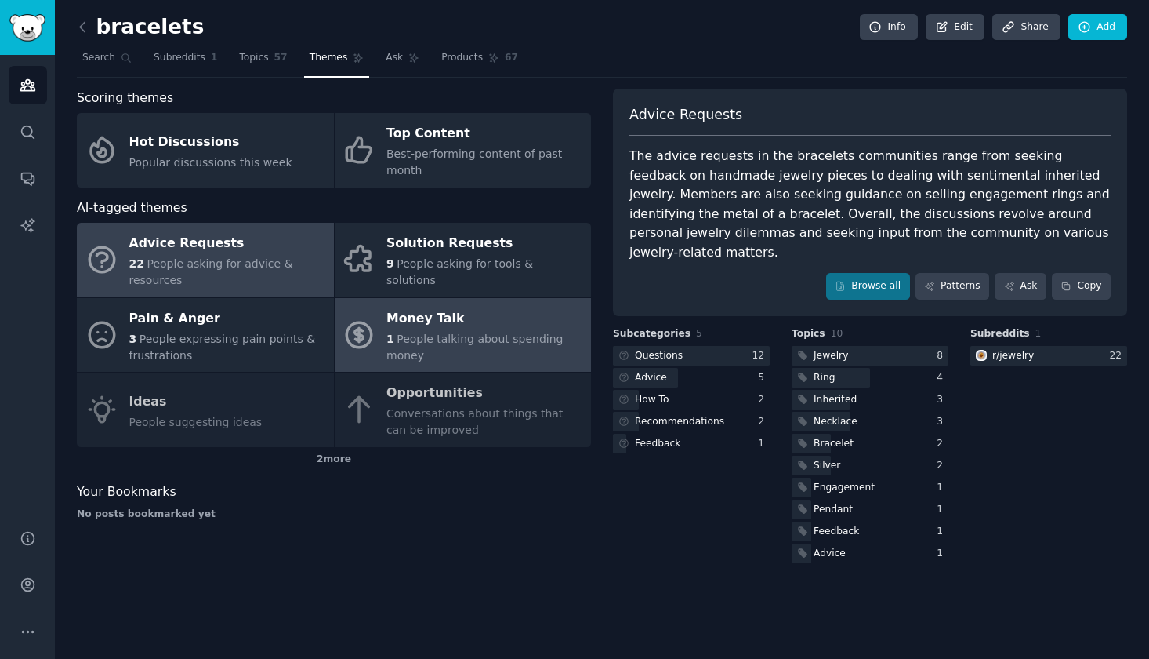
click at [490, 310] on div "Money Talk" at bounding box center [485, 318] width 197 height 25
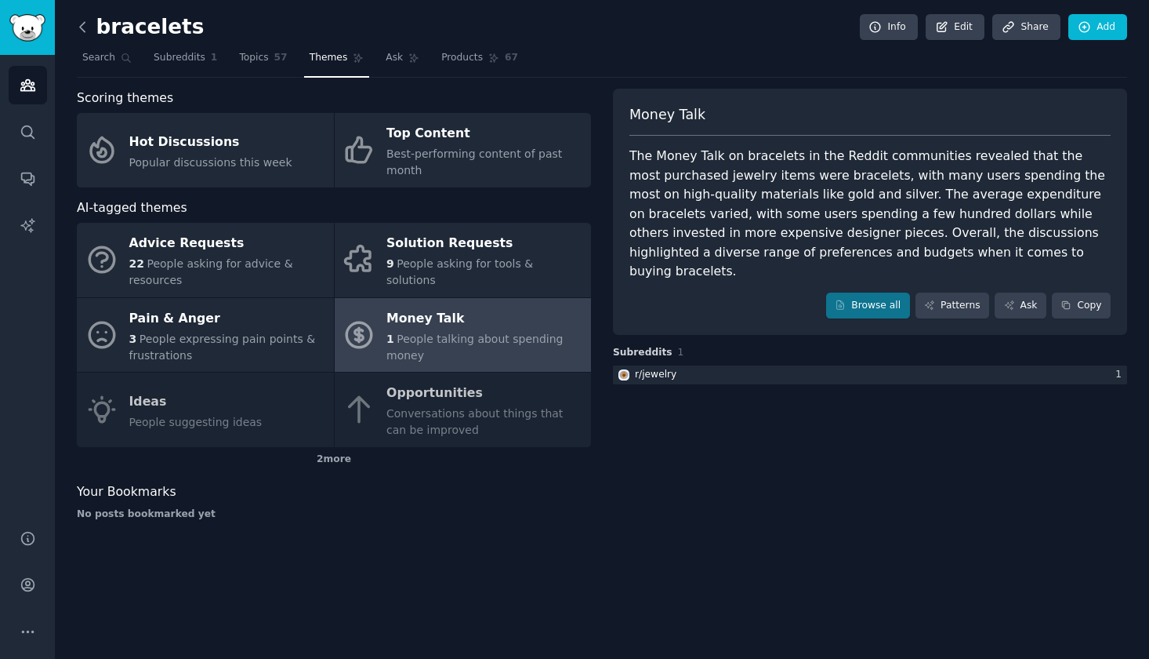
click at [86, 26] on icon at bounding box center [82, 27] width 16 height 16
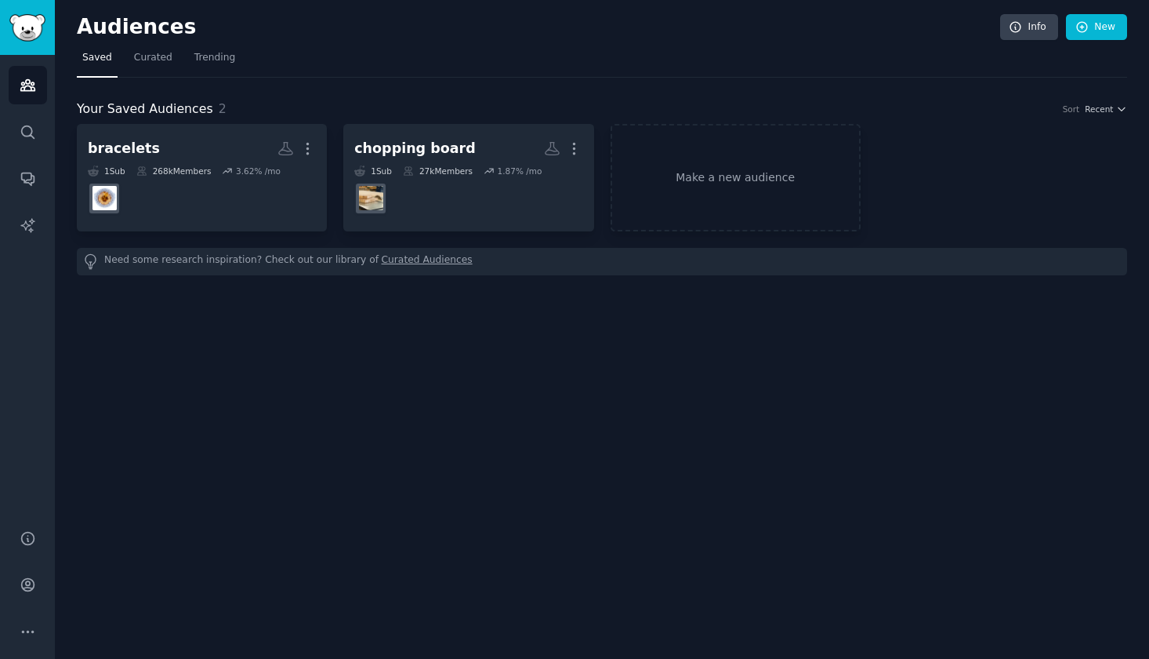
click at [36, 27] on img "Sidebar" at bounding box center [27, 27] width 36 height 27
